Goal: Task Accomplishment & Management: Complete application form

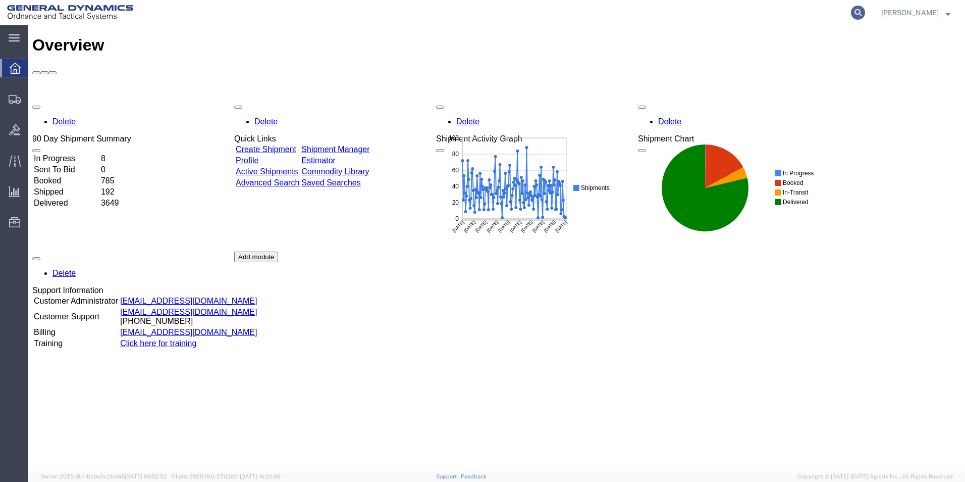
click at [865, 9] on icon at bounding box center [858, 13] width 14 height 14
paste input "56717480"
type input "56717480"
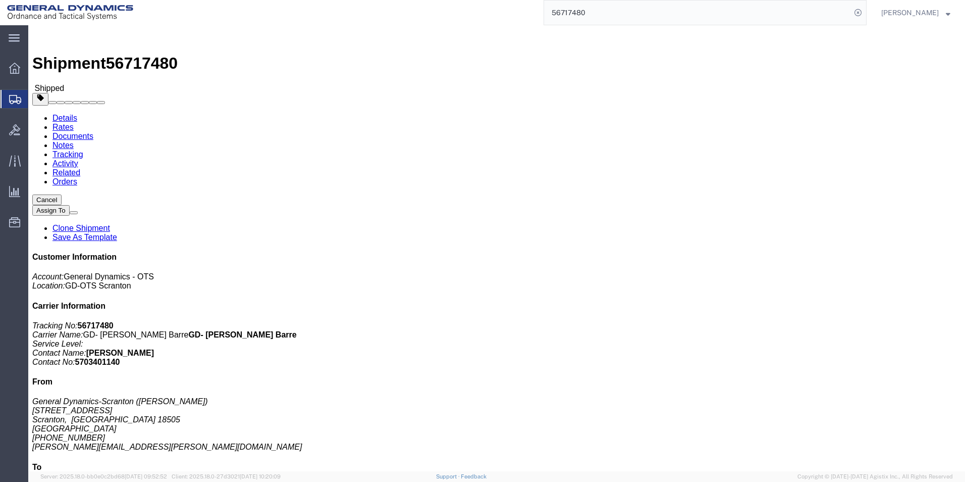
click link "Clone Shipment"
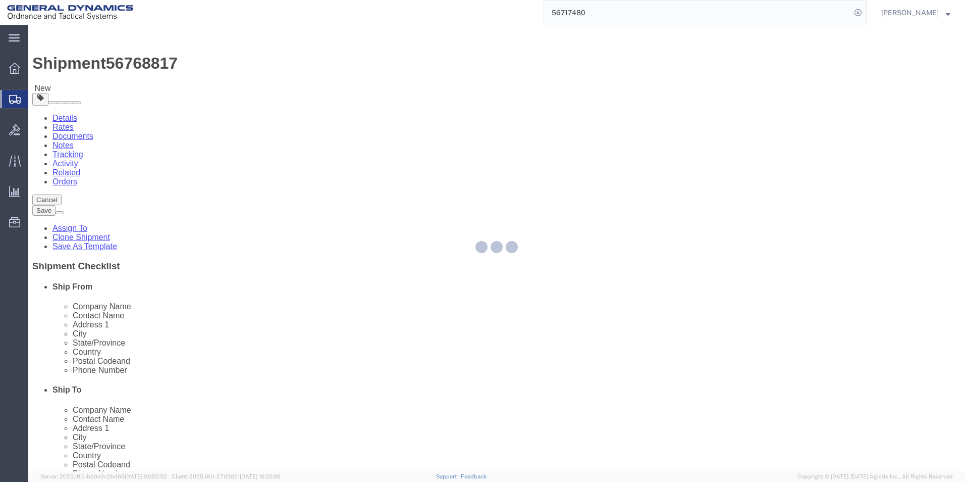
select select
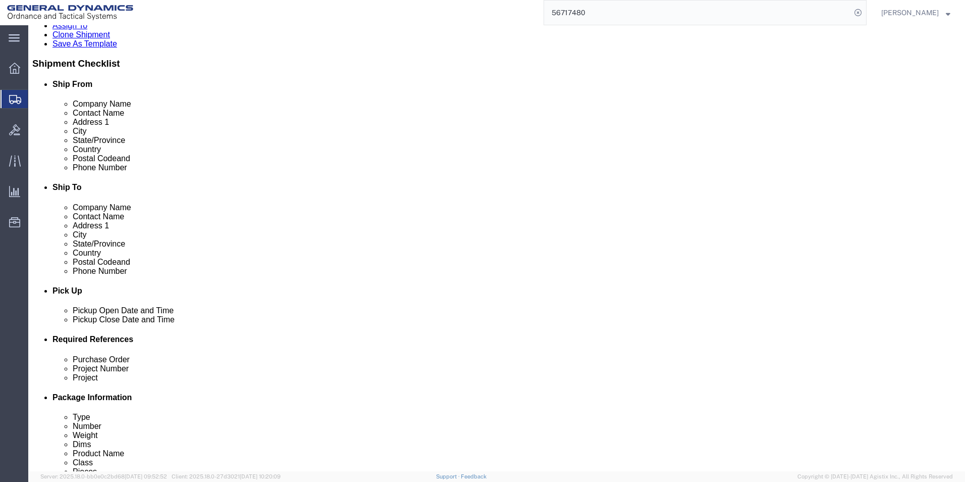
scroll to position [421, 0]
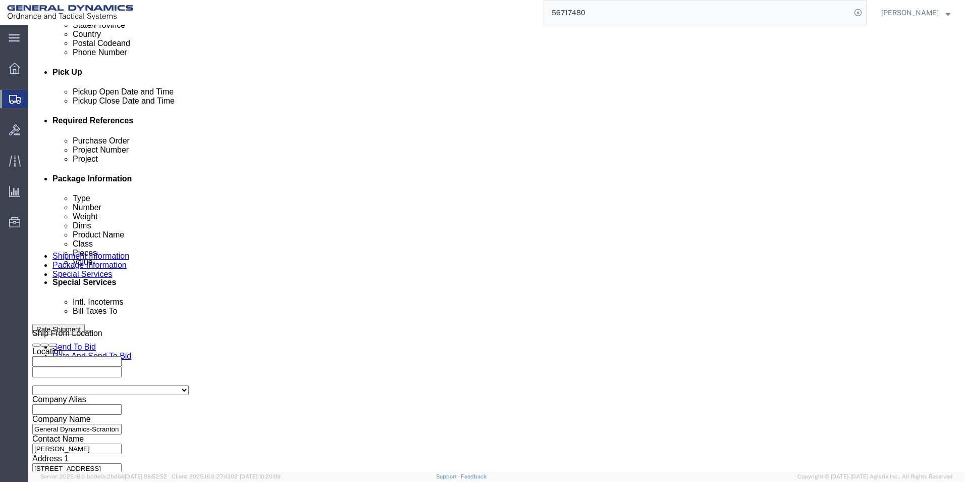
click button "Continue"
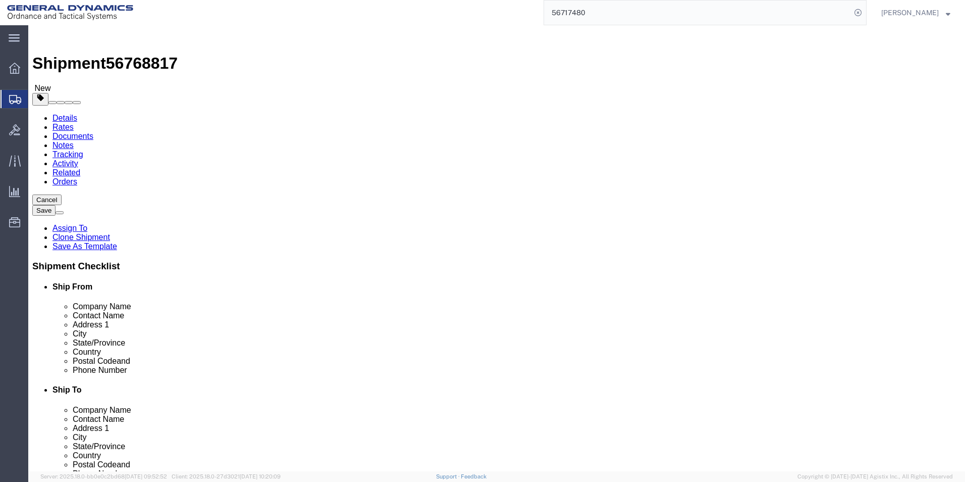
click dd "79.00 Each"
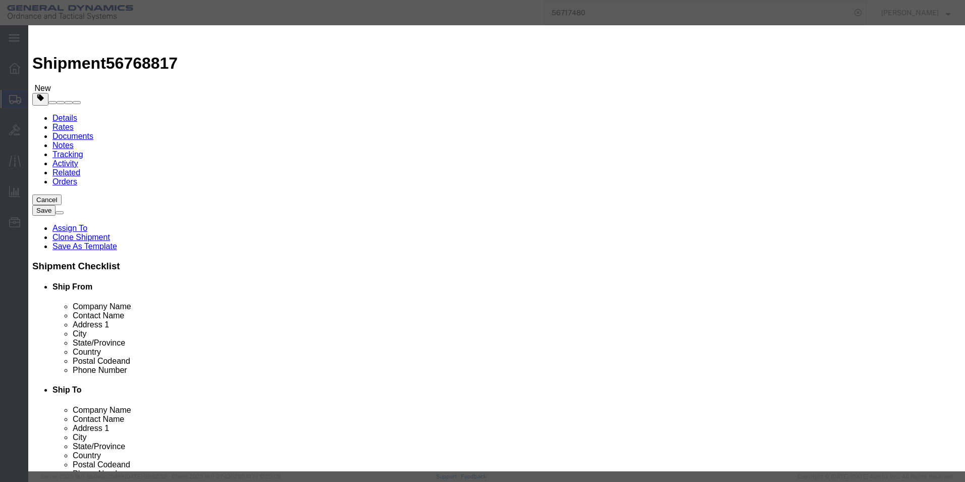
drag, startPoint x: 303, startPoint y: 98, endPoint x: 288, endPoint y: 96, distance: 14.8
click div "79.00"
type input "80.00"
type input "27906.98"
drag, startPoint x: 639, startPoint y: 76, endPoint x: 705, endPoint y: 83, distance: 66.6
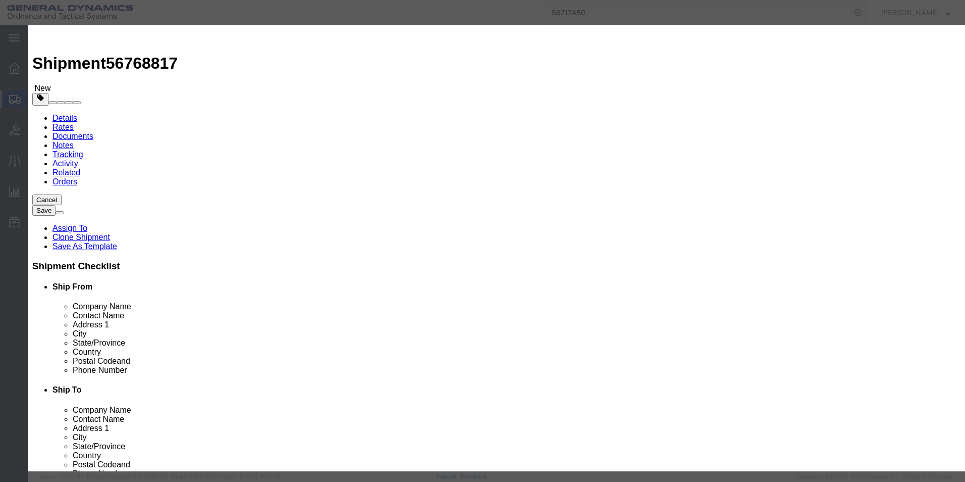
click textarea "HT PARTS. HEAT# T4237-1"
type textarea "HT PARTS. HEAT# T3929-1"
click button "Save & Close"
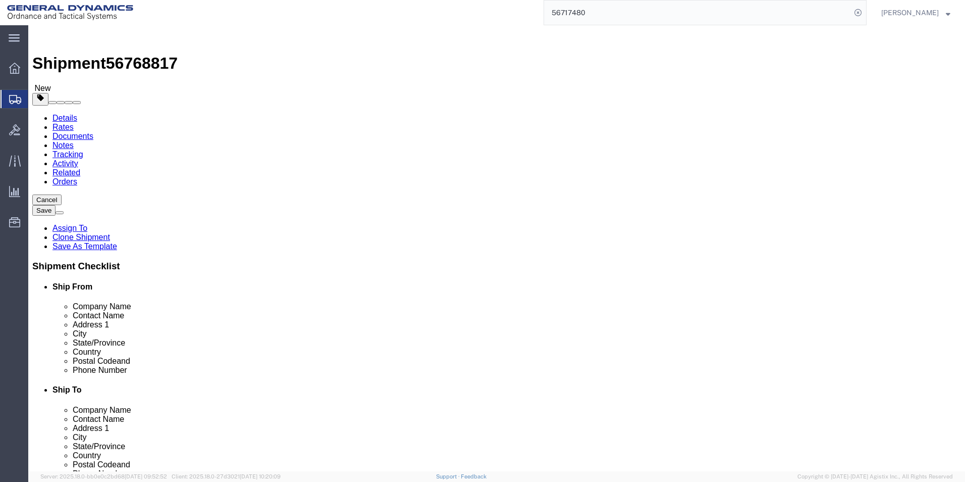
click button "Continue"
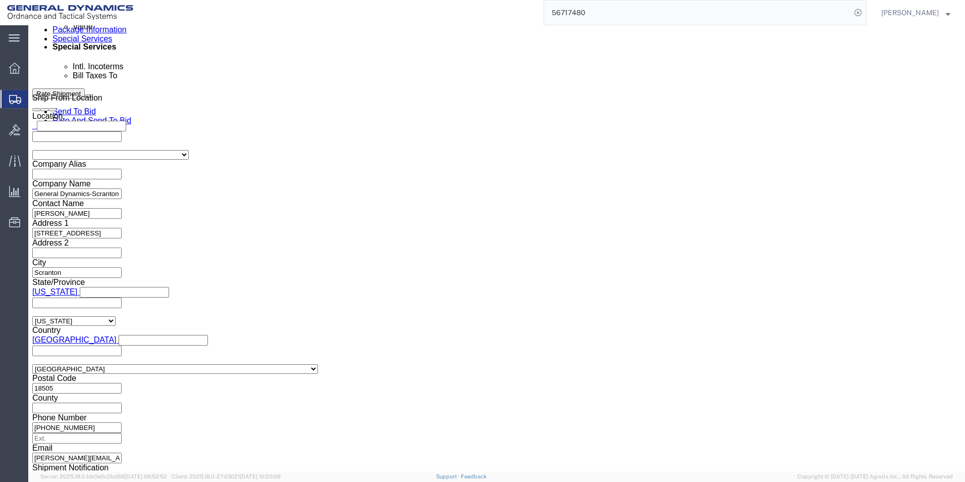
scroll to position [454, 0]
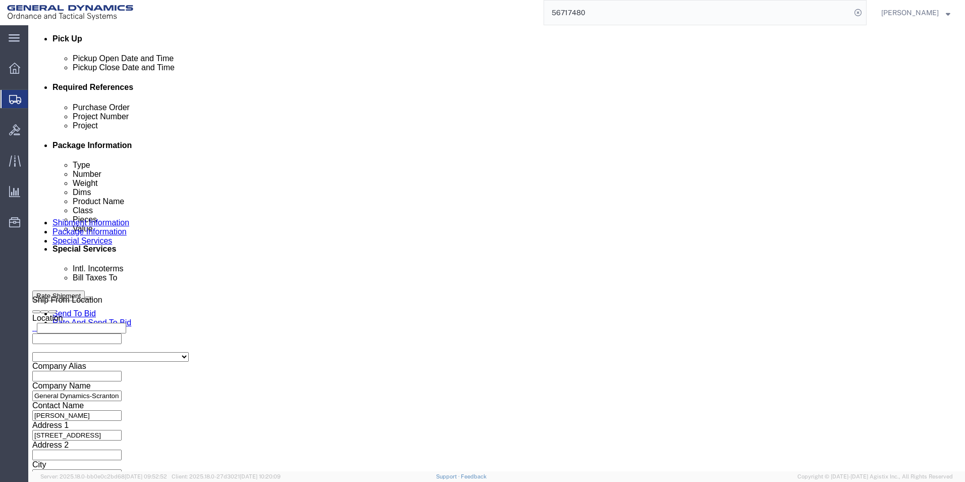
drag, startPoint x: 193, startPoint y: 214, endPoint x: 192, endPoint y: 221, distance: 7.1
click select "Select Recipient Account Sender/Shipper Third Party Account"
select select "SHIP"
click select "Select Recipient Account Sender/Shipper Third Party Account"
click button "Rate Shipment"
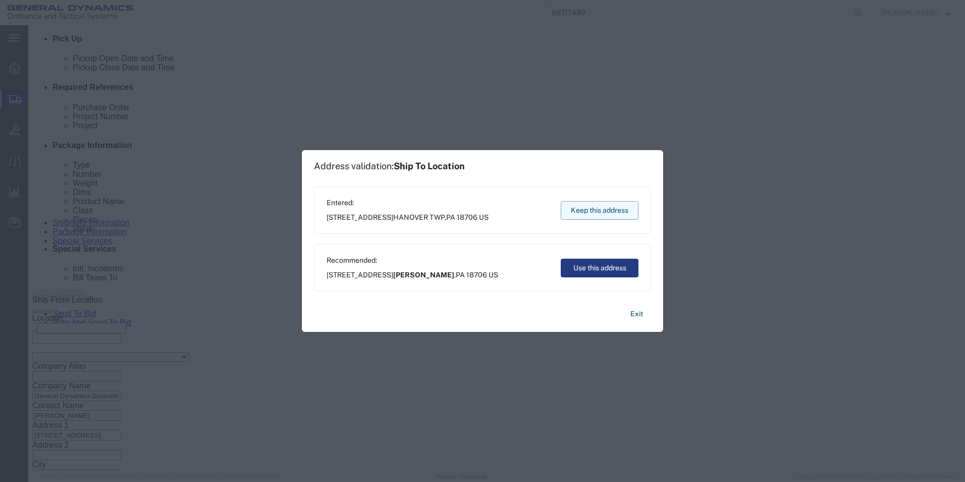
click at [581, 210] on button "Keep this address" at bounding box center [600, 210] width 78 height 19
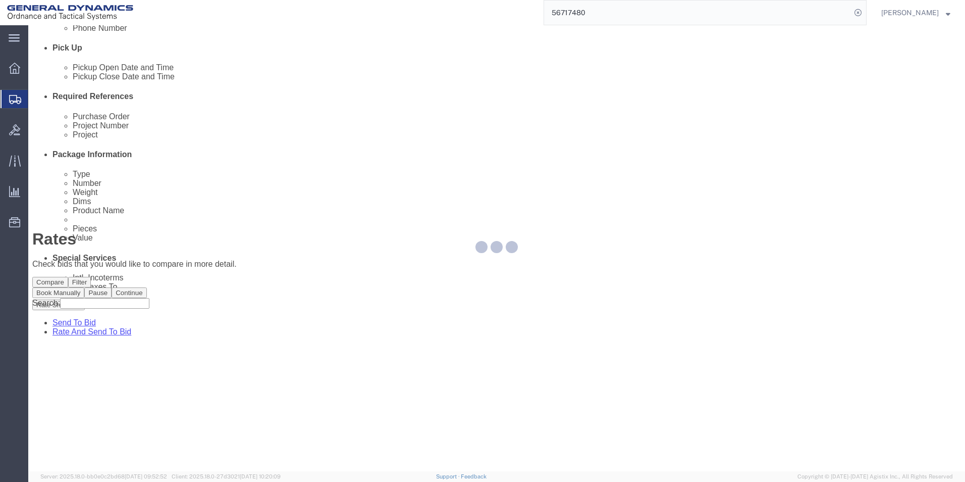
scroll to position [0, 0]
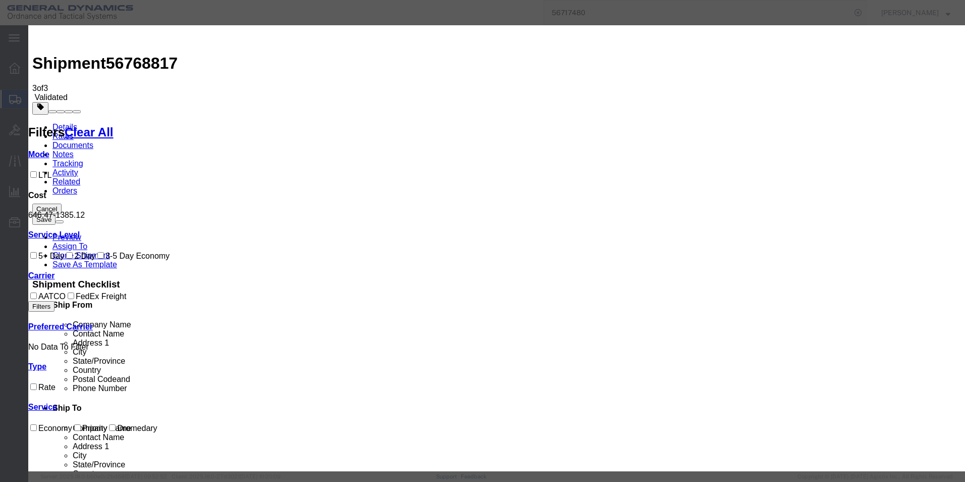
select select "16394"
select select "32203"
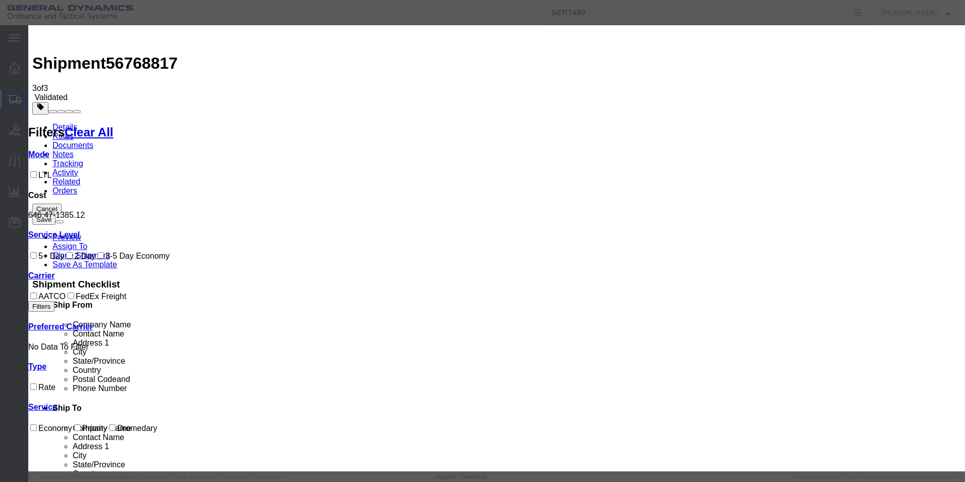
type input "56768817"
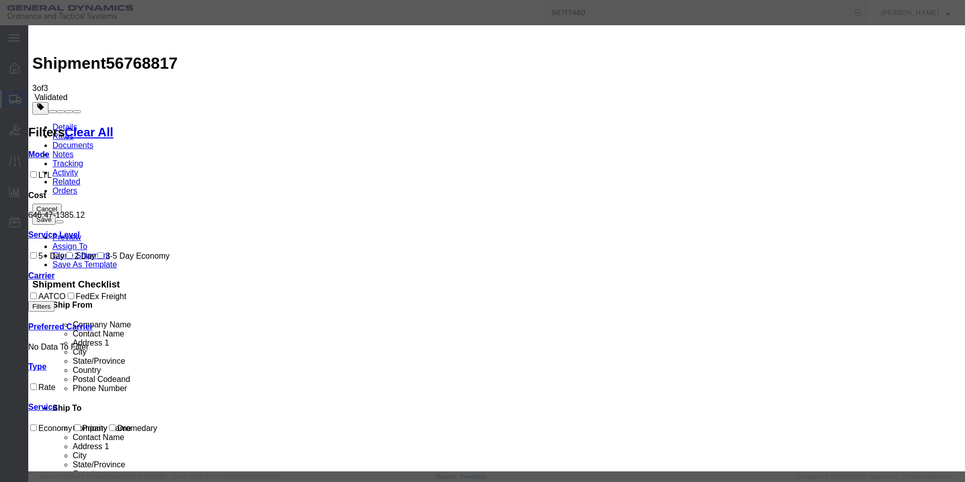
type input "[PERSON_NAME]"
type input "5703401140"
select select "1600"
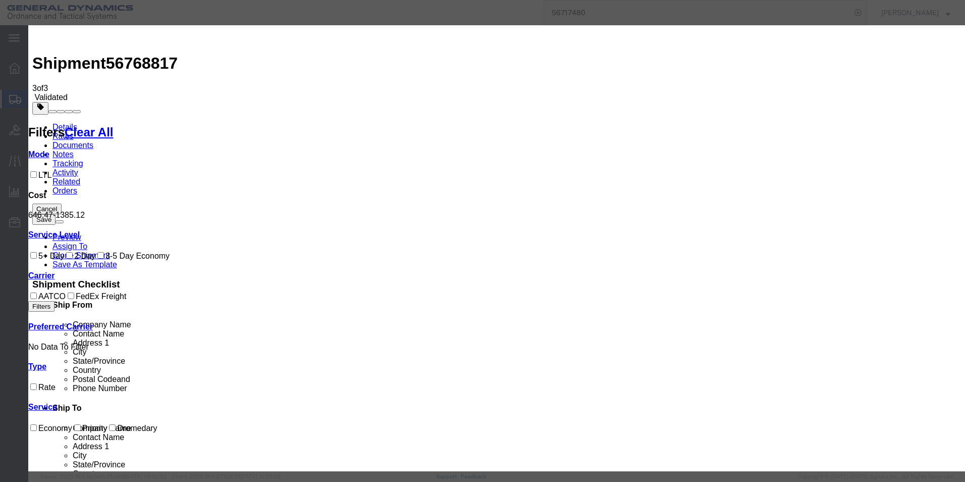
drag, startPoint x: 674, startPoint y: 319, endPoint x: 670, endPoint y: 308, distance: 11.2
select select "PICKEDUP"
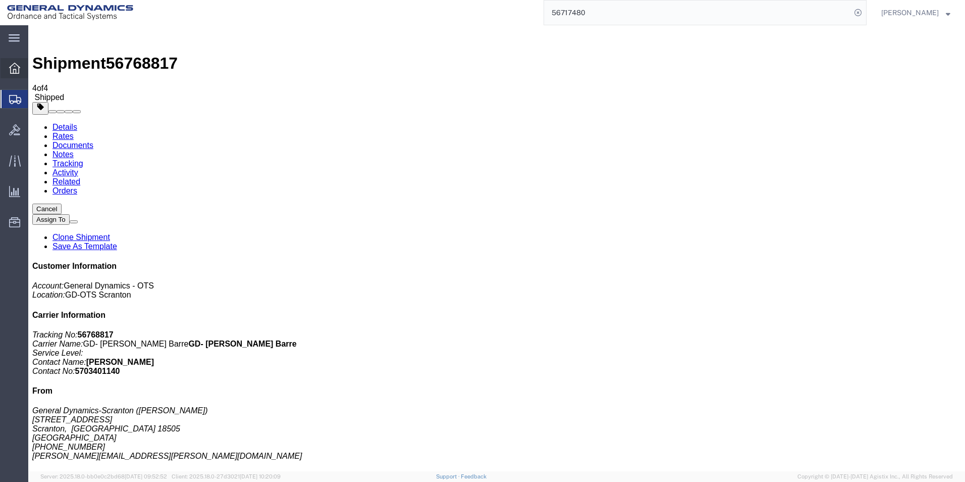
click at [13, 68] on icon at bounding box center [14, 68] width 11 height 11
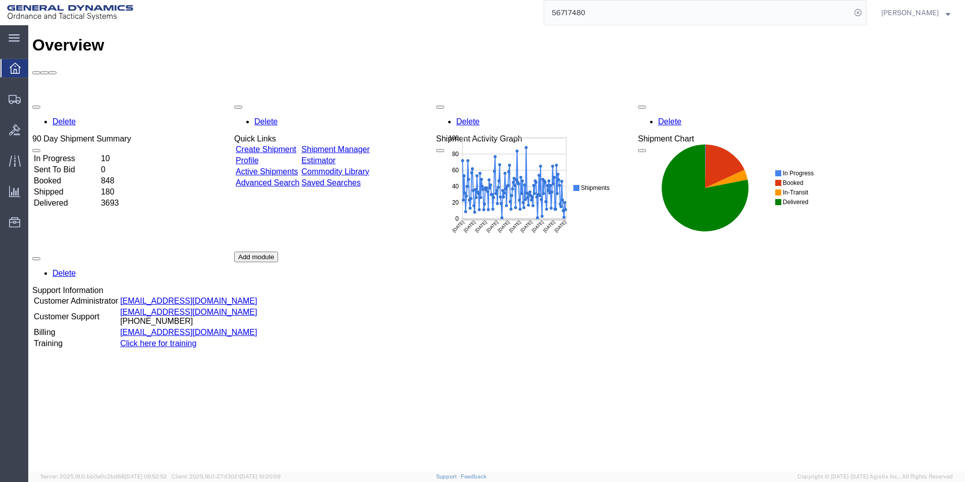
click at [753, 16] on input "56717480" at bounding box center [697, 13] width 307 height 24
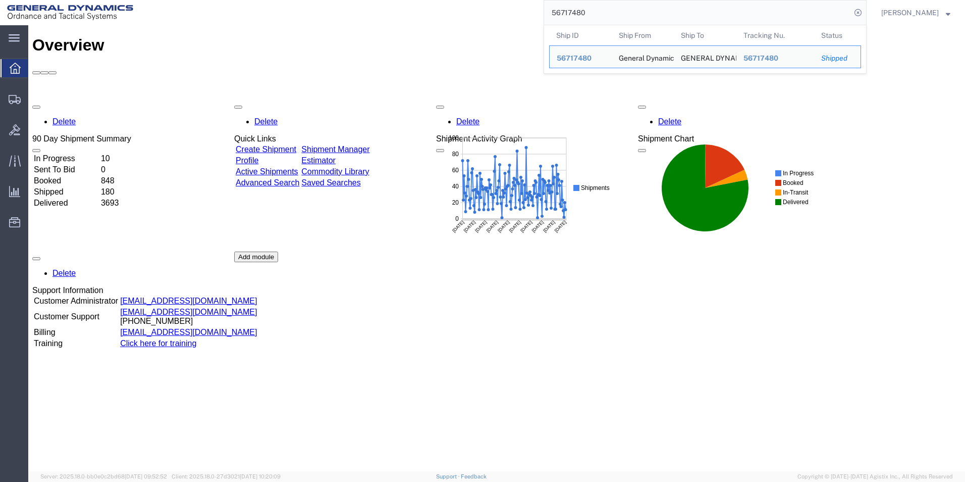
click at [283, 145] on link "Create Shipment" at bounding box center [266, 149] width 61 height 9
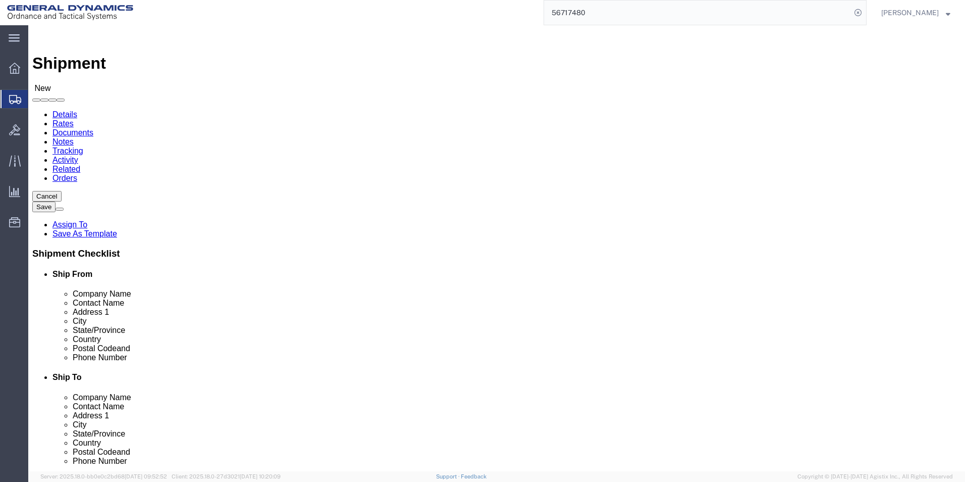
click input "text"
type input "[PERSON_NAME]"
click p "- General Dynamics-Scranton - ([PERSON_NAME]) [STREET_ADDRESS][PERSON_NAME]"
type input "General Dynamics-Scranton"
type input "[PERSON_NAME]"
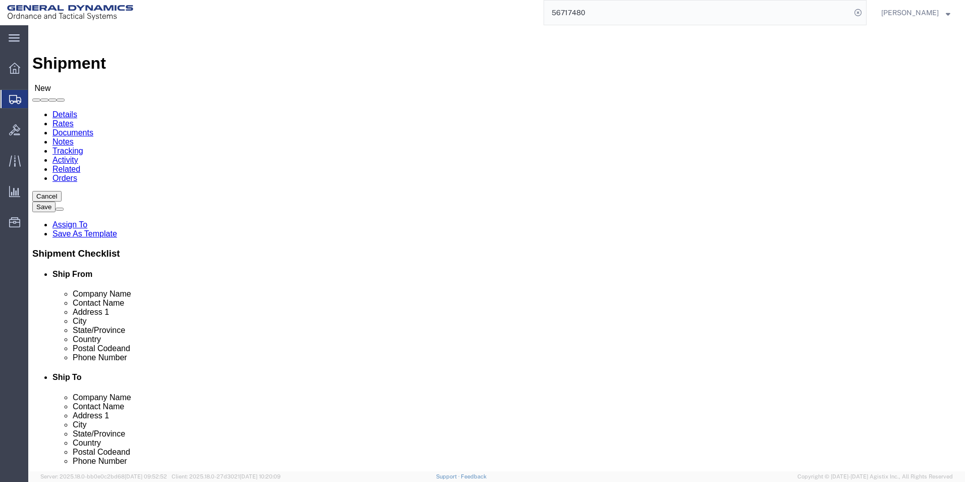
type input "[STREET_ADDRESS]"
type input "Scranton"
type input "18505"
type input "[PHONE_NUMBER]"
type input "[PERSON_NAME][EMAIL_ADDRESS][PERSON_NAME][DOMAIN_NAME]"
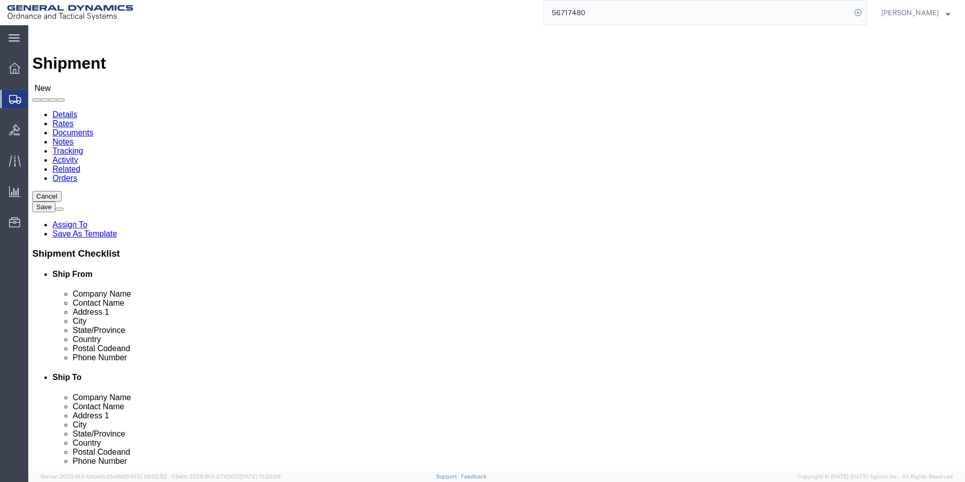
checkbox input "true"
select select "PA"
type input "[PERSON_NAME]/[PERSON_NAME]"
click input "text"
type input "FLW"
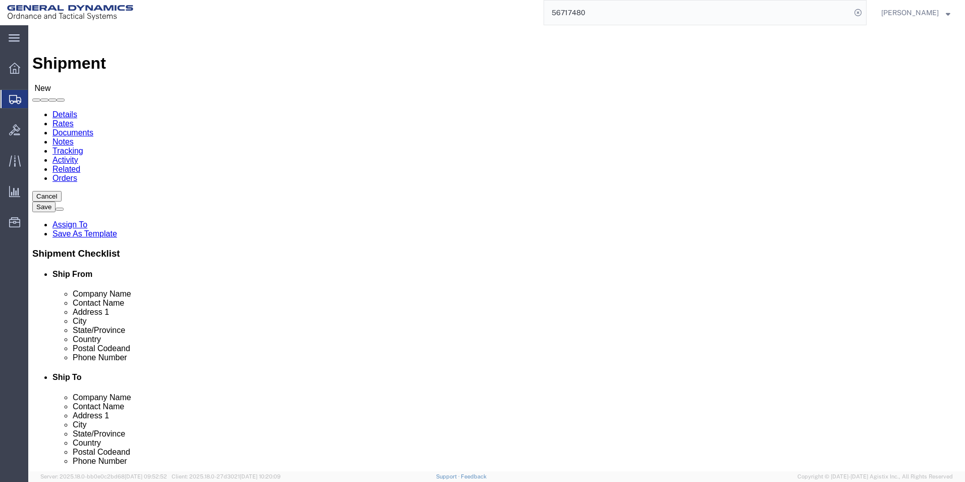
click div "Contact Name FLW"
click div "Location Select Select My Profile Location GD-OTS [GEOGRAPHIC_DATA] (Commerce) …"
click input "text"
click p "- FLW SERVICE CORP - (ATTN: SERVICE DEPT.) [STREET_ADDRESS]"
type input "FLW SERVICE CORP"
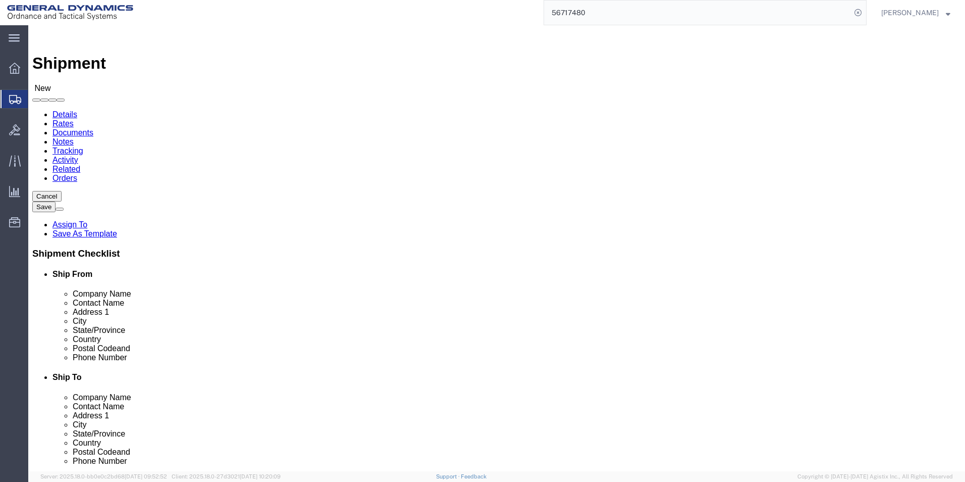
type input "ATTN: SERVICE DEPT."
type input "[STREET_ADDRESS]"
type input "[GEOGRAPHIC_DATA]"
type input "92649"
type input "Orange"
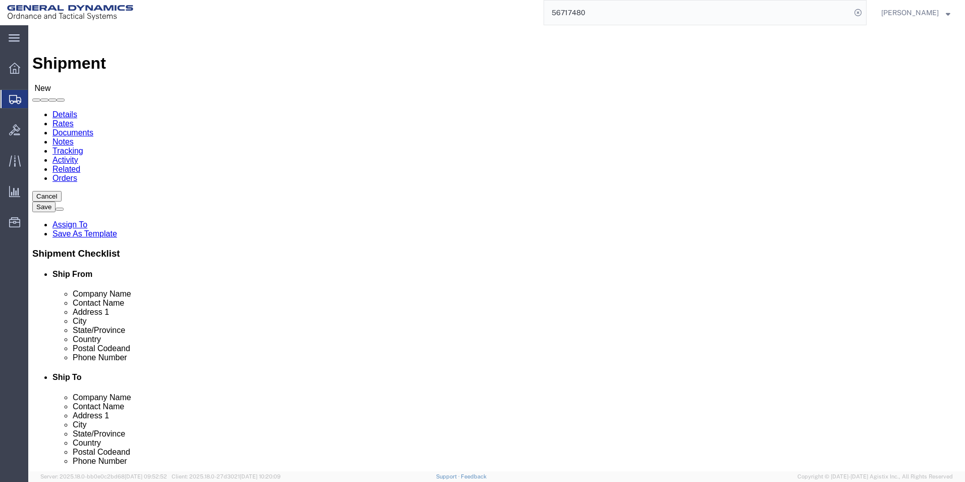
type input "[PHONE_NUMBER]"
select select "CA"
type input "FLW SERVICE CORP"
drag, startPoint x: 583, startPoint y: 209, endPoint x: 485, endPoint y: 211, distance: 98.5
click div "Contact Name ATTN: SERVICE DEPT."
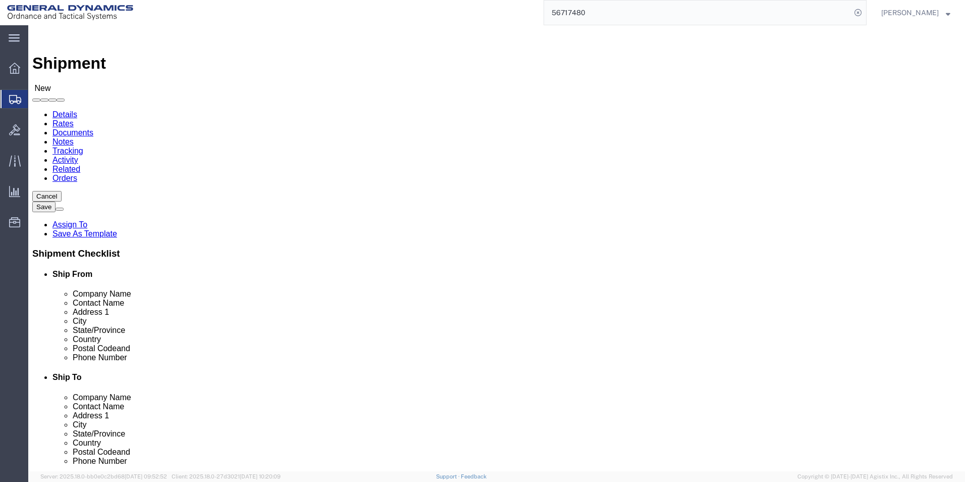
type input "[PERSON_NAME]"
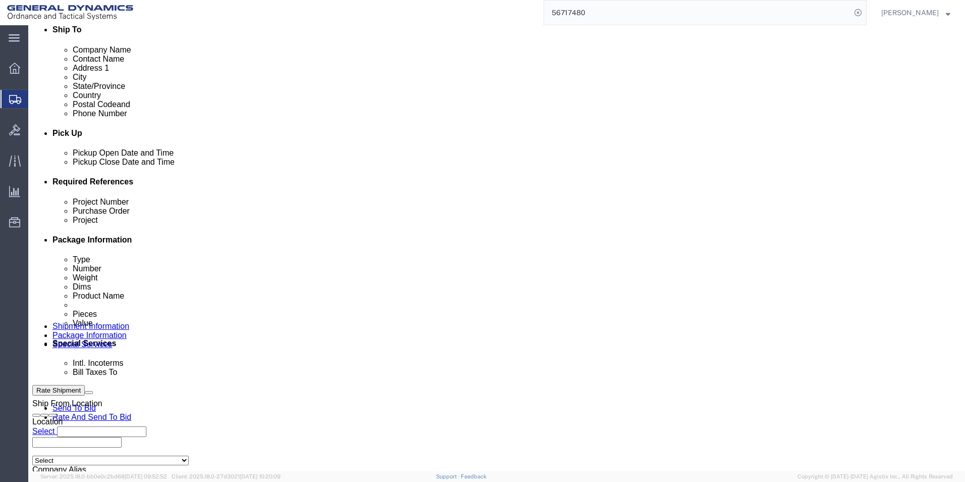
scroll to position [353, 0]
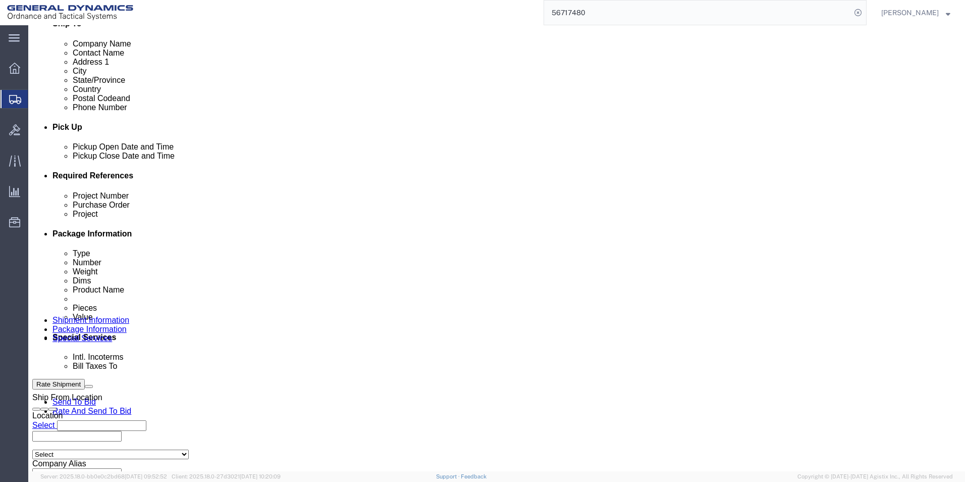
click input "text"
type input "na"
click input "8033840"
type input "Req 8033840"
click input "text"
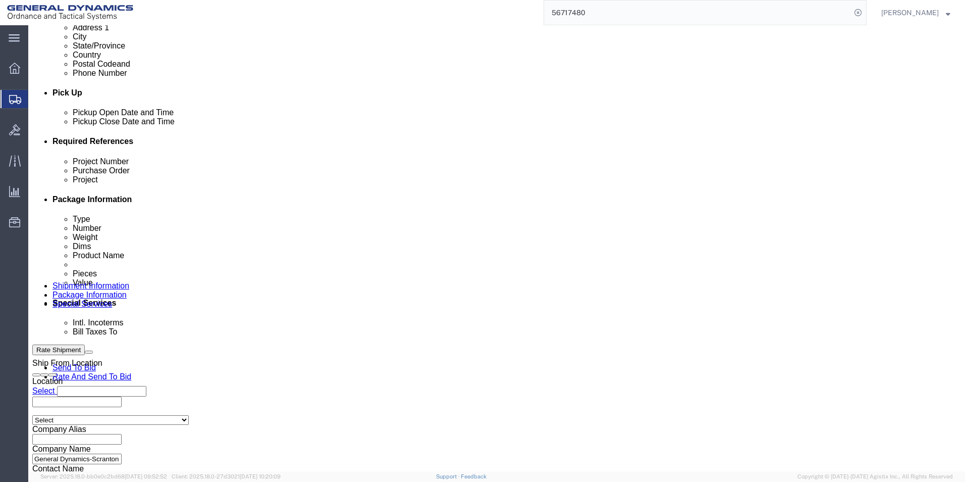
scroll to position [421, 0]
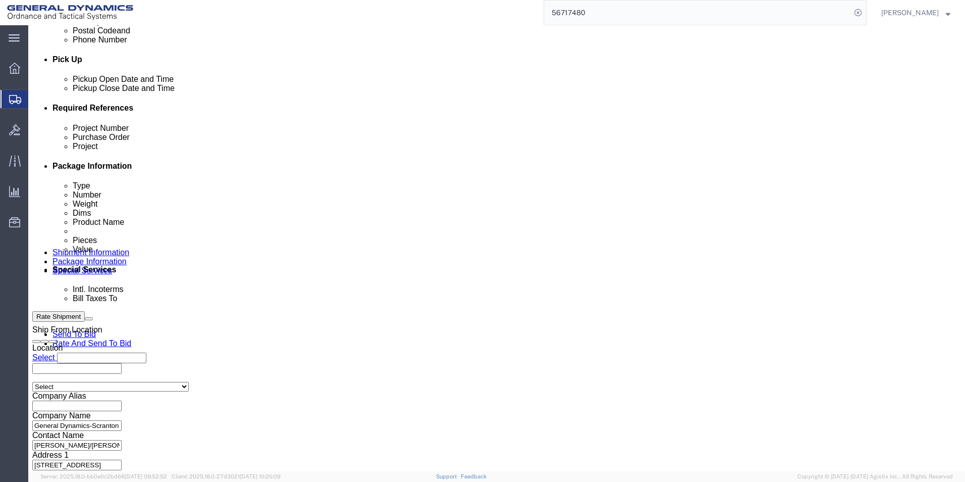
type input "na"
click button "Continue"
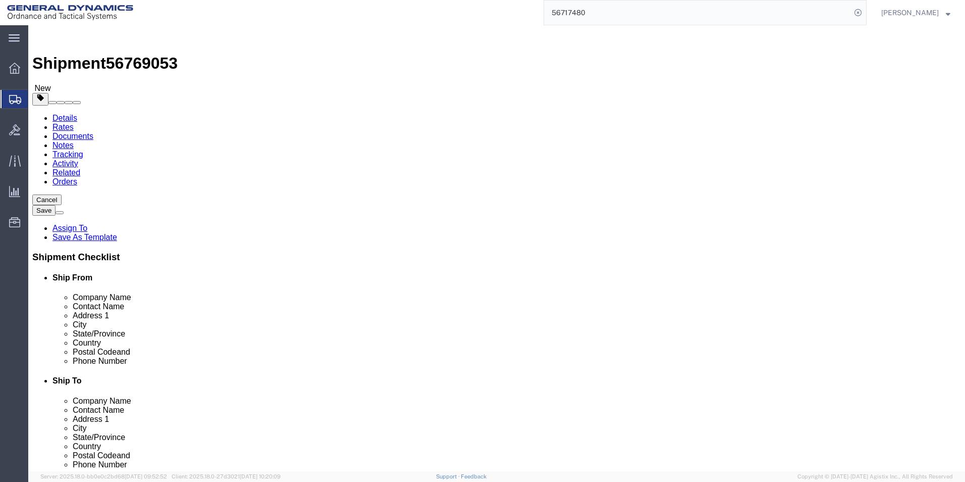
click select "Select Bale(s) Basket(s) Bolt(s) Bottle(s) Buckets Bulk Bundle(s) Can(s) Cardbo…"
select select "LBX"
click select "Select Bale(s) Basket(s) Bolt(s) Bottle(s) Buckets Bulk Bundle(s) Can(s) Cardbo…"
type input "17.50"
type input "12.50"
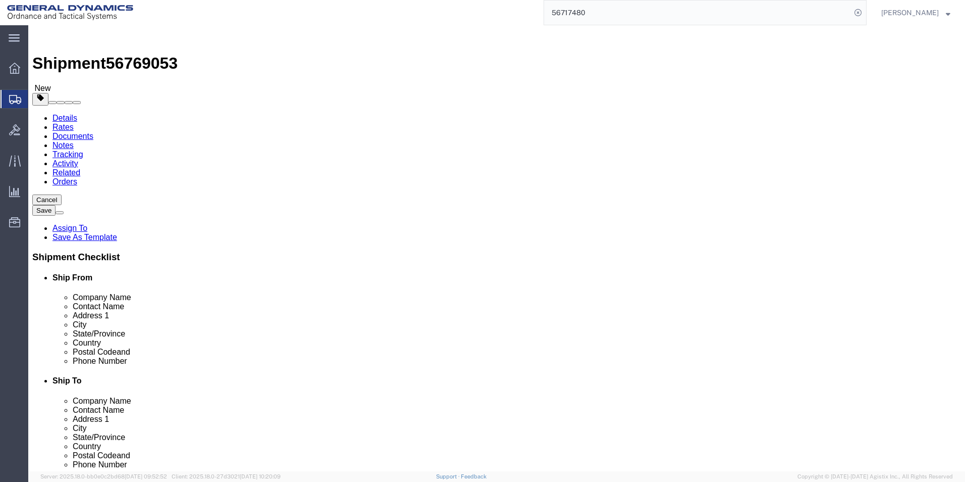
type input "3.00"
drag, startPoint x: 141, startPoint y: 234, endPoint x: 118, endPoint y: 234, distance: 23.2
click div "Weight Total weight of packages in pounds or kilograms 0.00 Select kgs lbs Ship…"
drag, startPoint x: 143, startPoint y: 233, endPoint x: 118, endPoint y: 234, distance: 25.3
click div "Weight 0.00 Select kgs lbs Ship. t°"
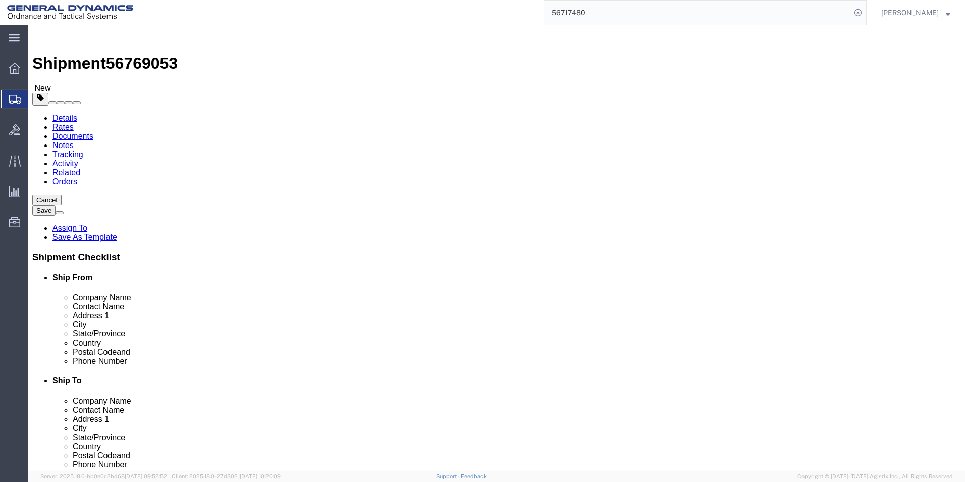
type input "4.00"
click link "Add Content"
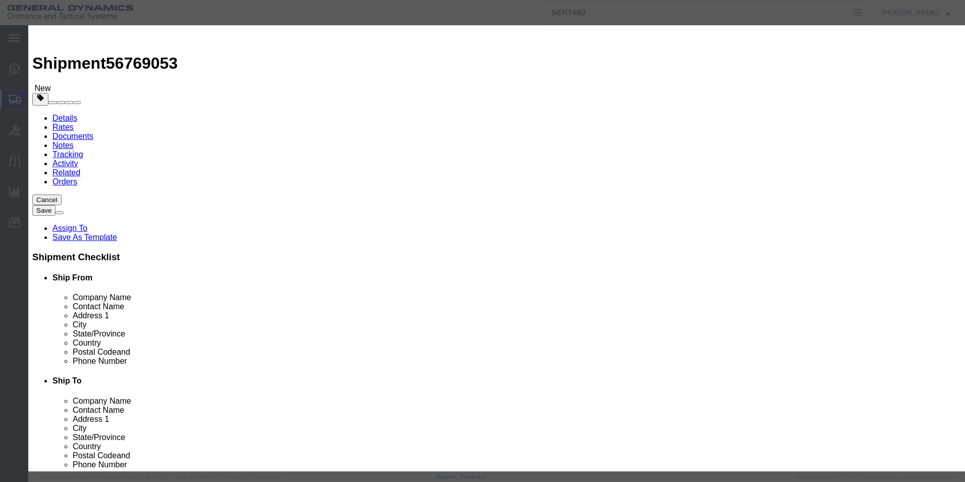
click input "text"
type input "Air Velocity Meter"
type input "1"
type input "5000"
click textarea
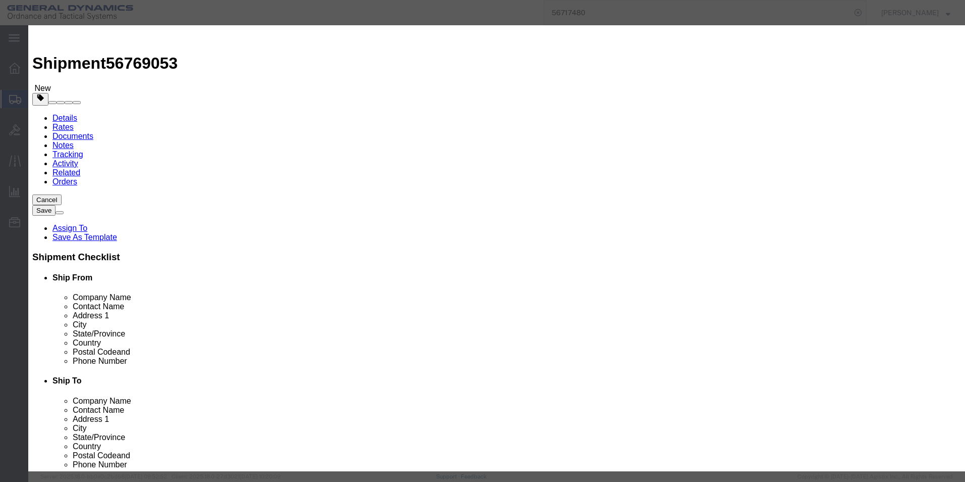
click textarea
paste textarea "VM411930023"
type textarea "AVM411930023"
click button "Save & Close"
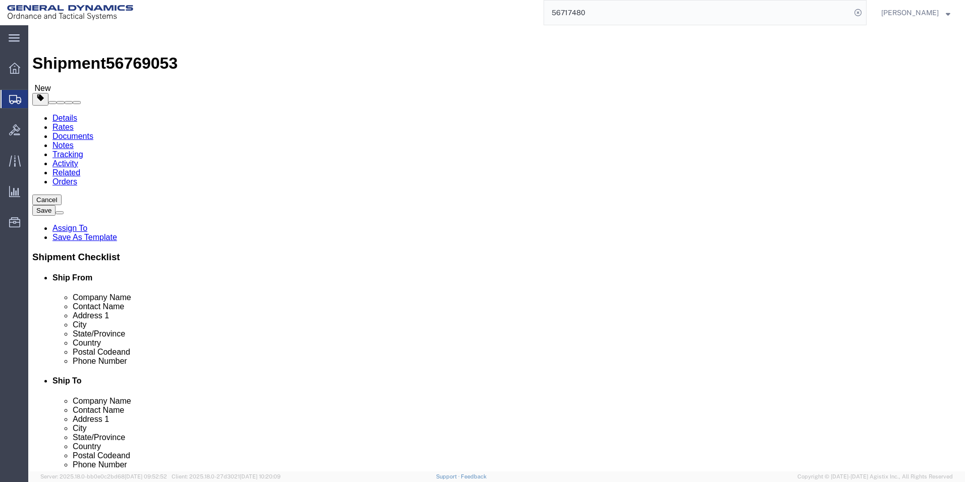
click button "Continue"
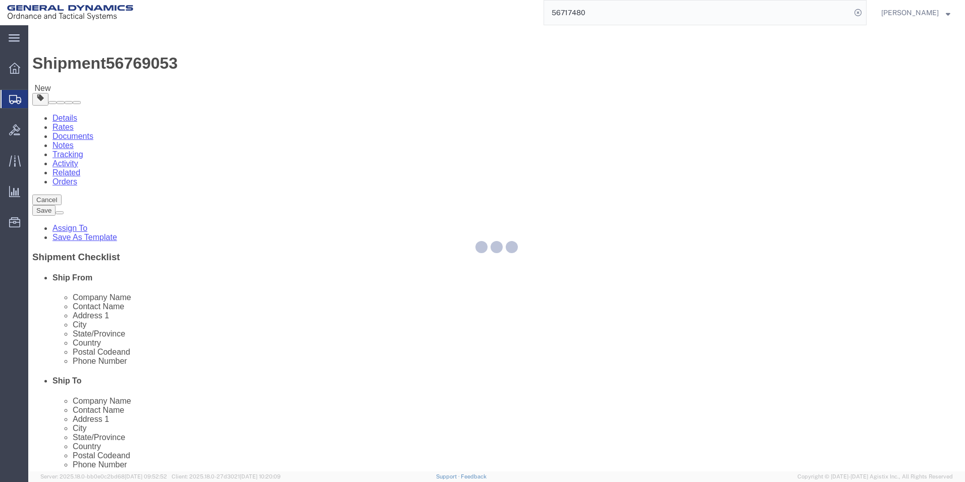
select select
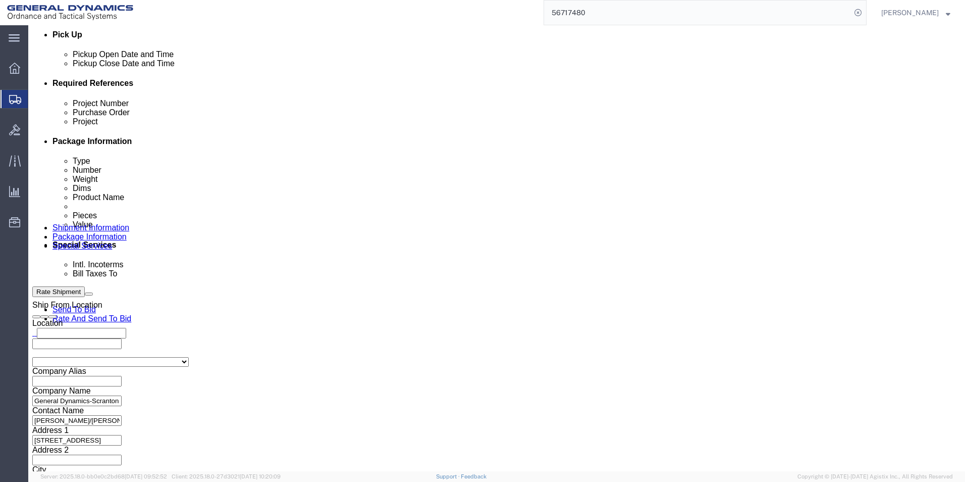
scroll to position [454, 0]
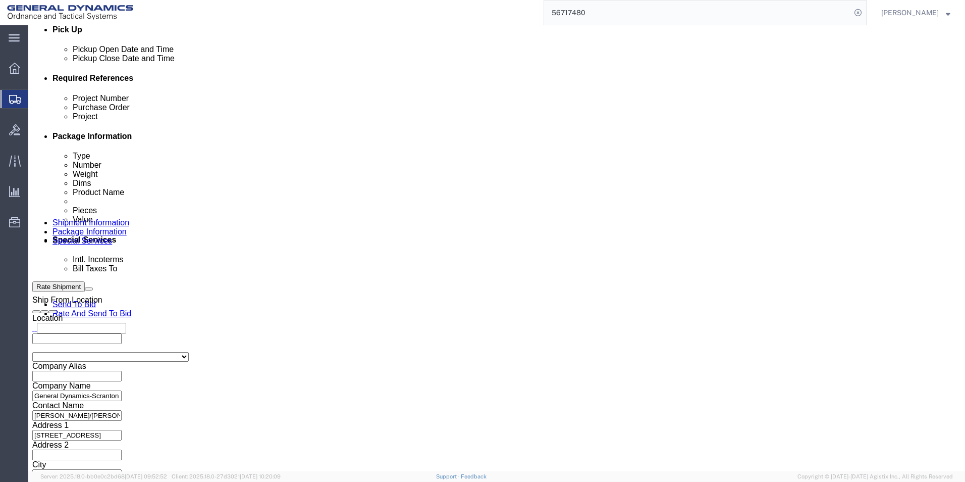
click select "Select Recipient Account Sender/Shipper Third Party Account"
select select "SHIP"
click select "Select Recipient Account Sender/Shipper Third Party Account"
click div "Billing Location Select Select My Profile Location GD-OTS [GEOGRAPHIC_DATA] (Co…"
click button "Rate Shipment"
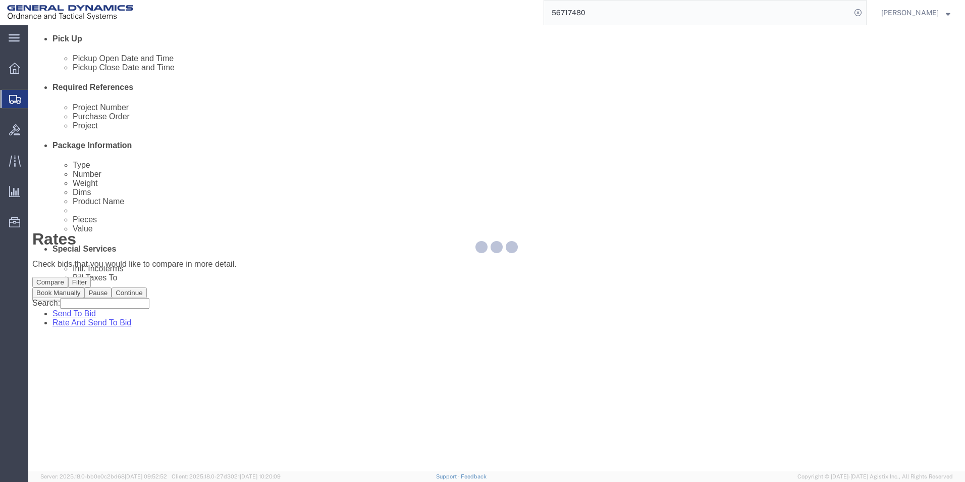
scroll to position [0, 0]
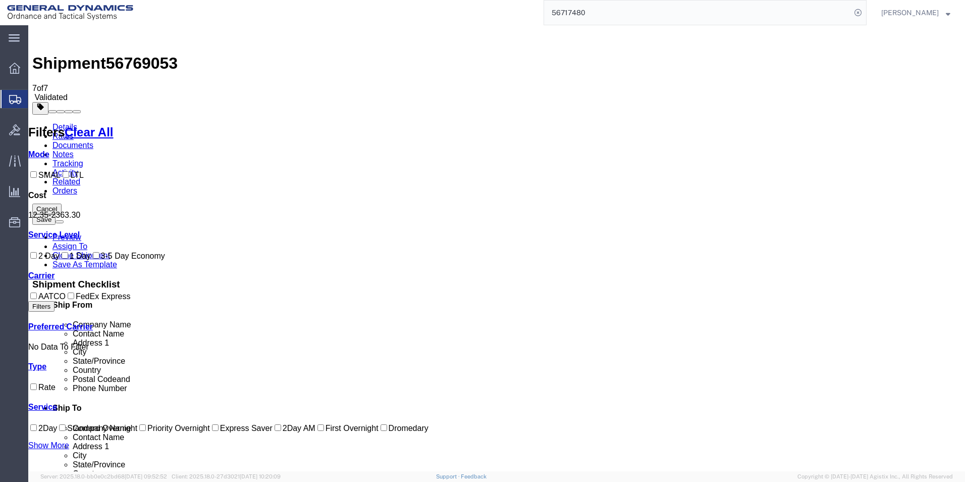
click at [69, 123] on link "Details" at bounding box center [64, 127] width 25 height 9
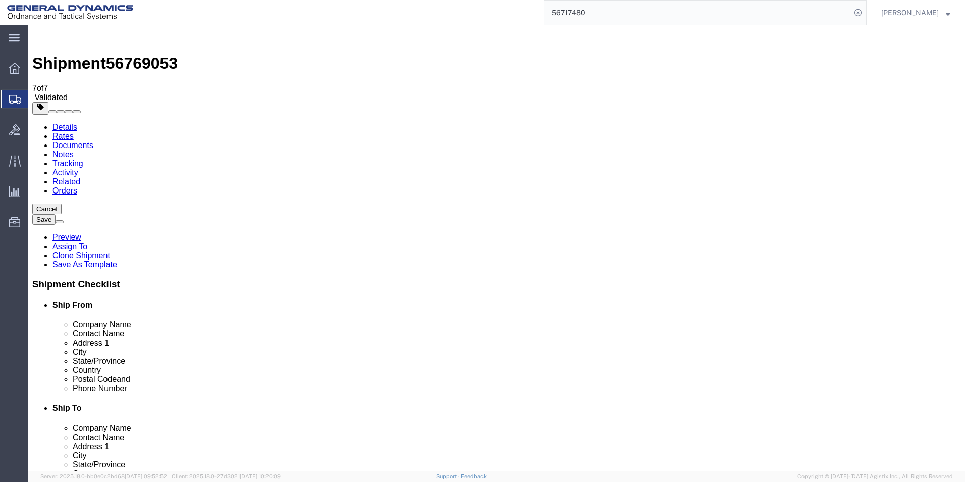
click link "Special Services"
click span "Select one or more"
click span "Fragile"
select select "VEHICLE_FRAGILE"
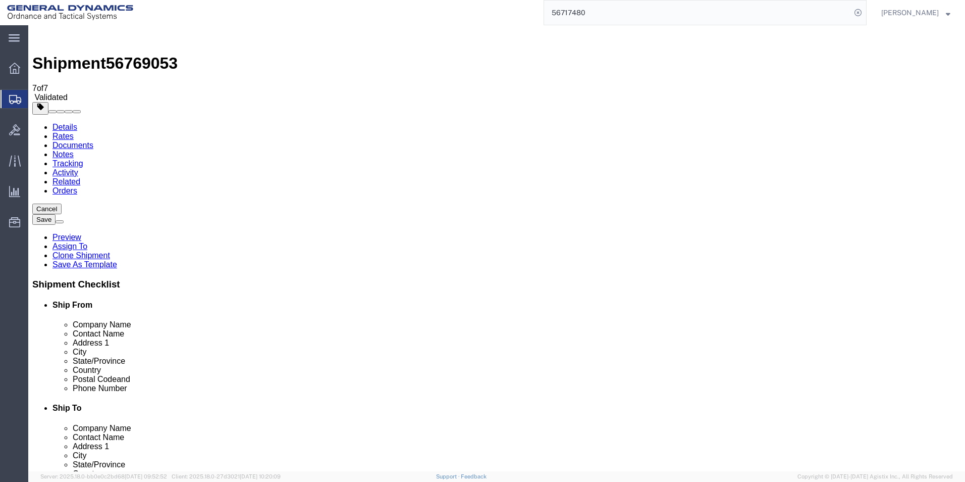
click div "Manage special services Handling Options Hold at Location Return Info Service O…"
click button "Rate Shipment"
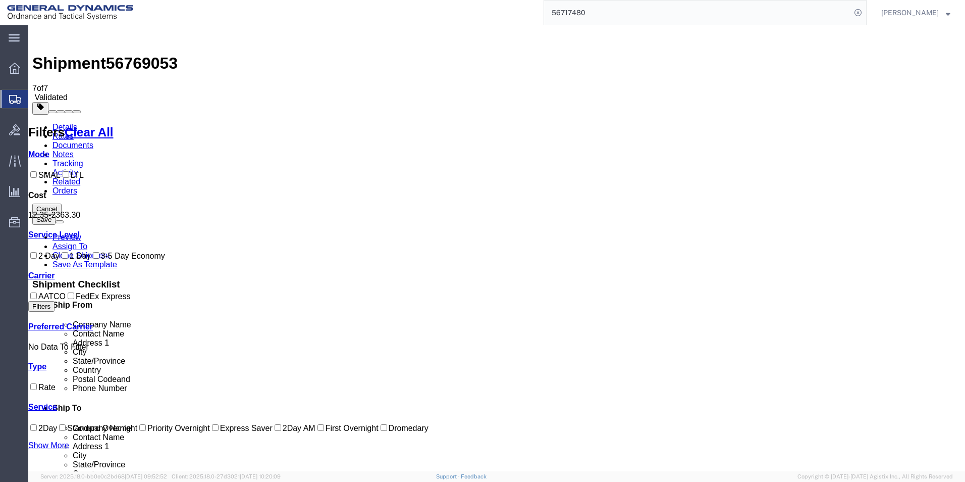
click at [60, 123] on link "Details" at bounding box center [64, 127] width 25 height 9
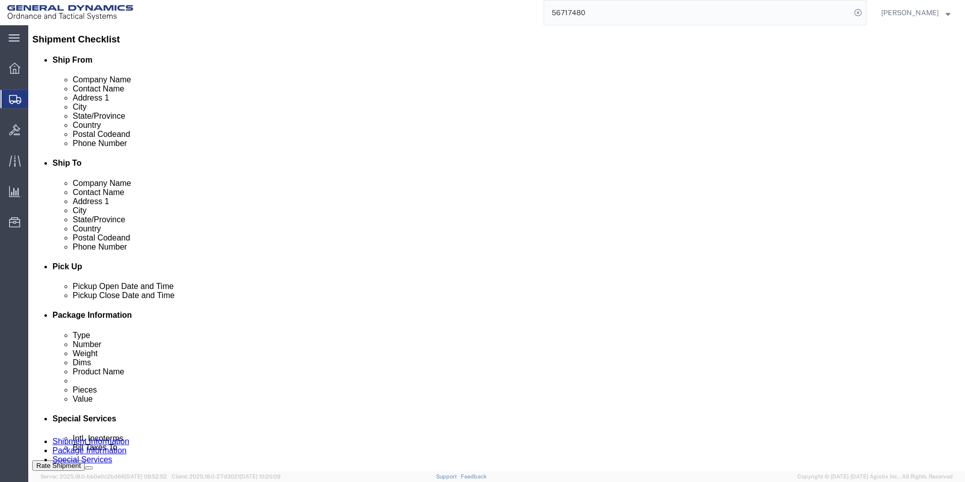
scroll to position [303, 0]
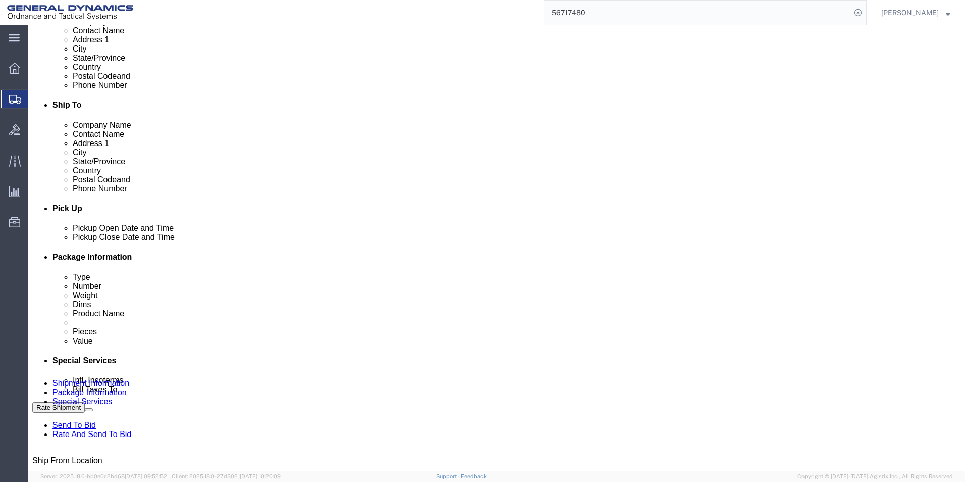
click div "[DATE] 5:00 PM"
type input "11:00 AM"
click button "Apply"
click button "Rate Shipment"
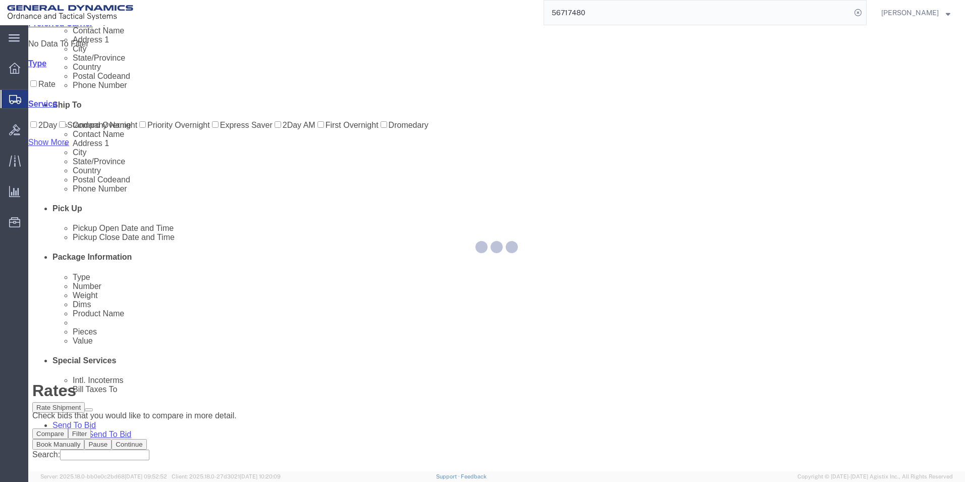
scroll to position [0, 0]
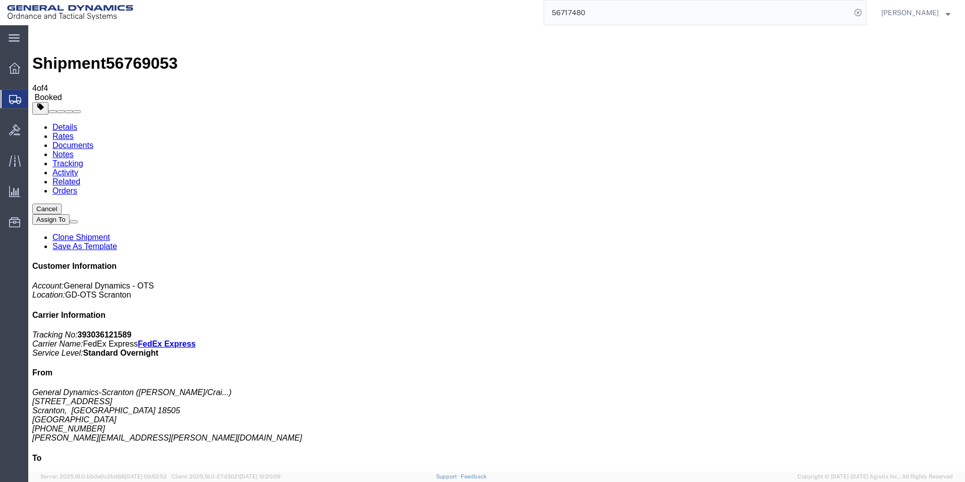
drag, startPoint x: 117, startPoint y: 200, endPoint x: 788, endPoint y: 44, distance: 689.1
click at [9, 72] on icon at bounding box center [14, 68] width 11 height 11
